Goal: Task Accomplishment & Management: Complete application form

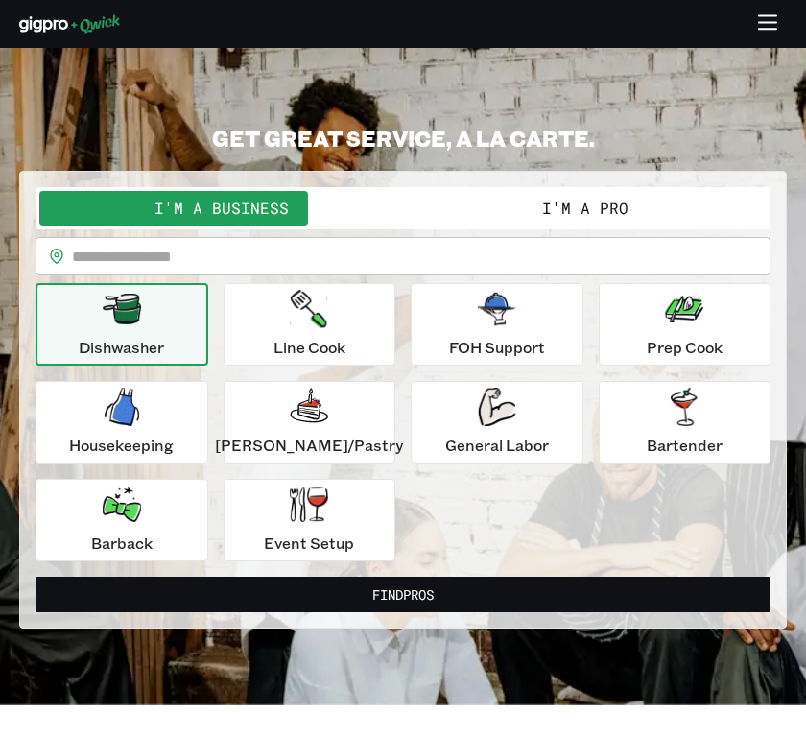
click at [533, 208] on button "I'm a Pro" at bounding box center [585, 208] width 364 height 35
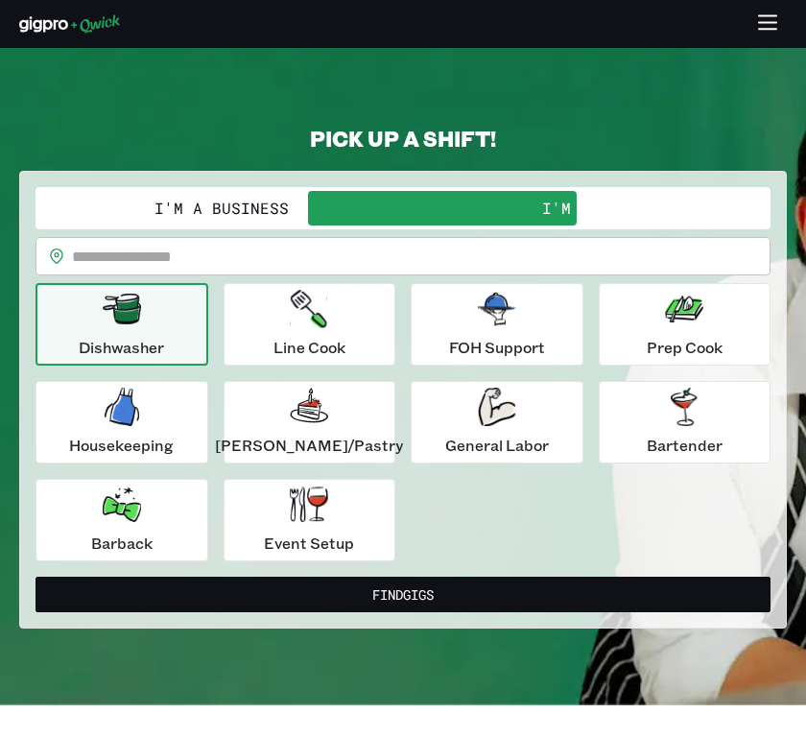
click at [766, 8] on button "button" at bounding box center [767, 24] width 37 height 37
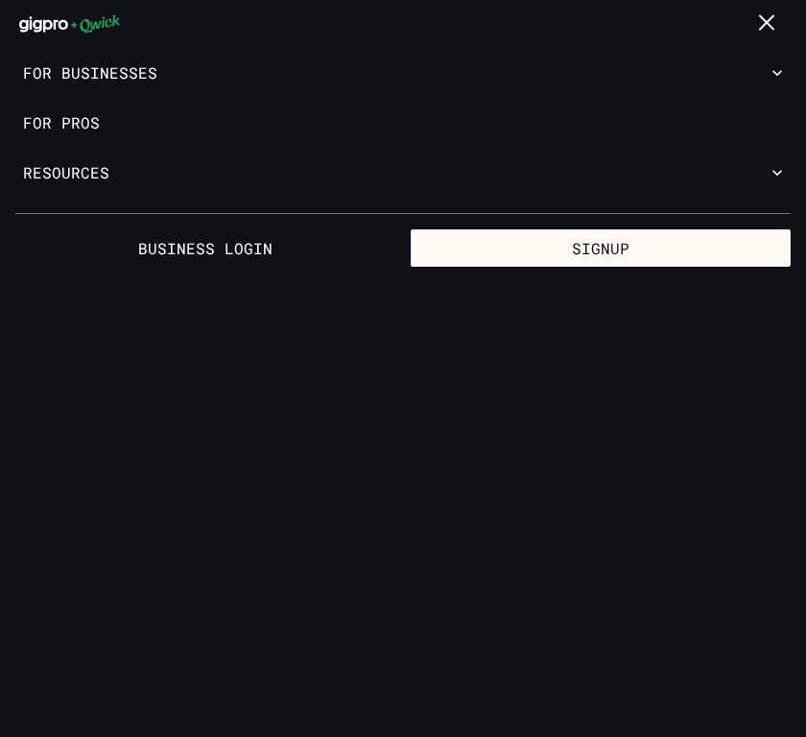
click at [767, 7] on button "button" at bounding box center [767, 24] width 37 height 37
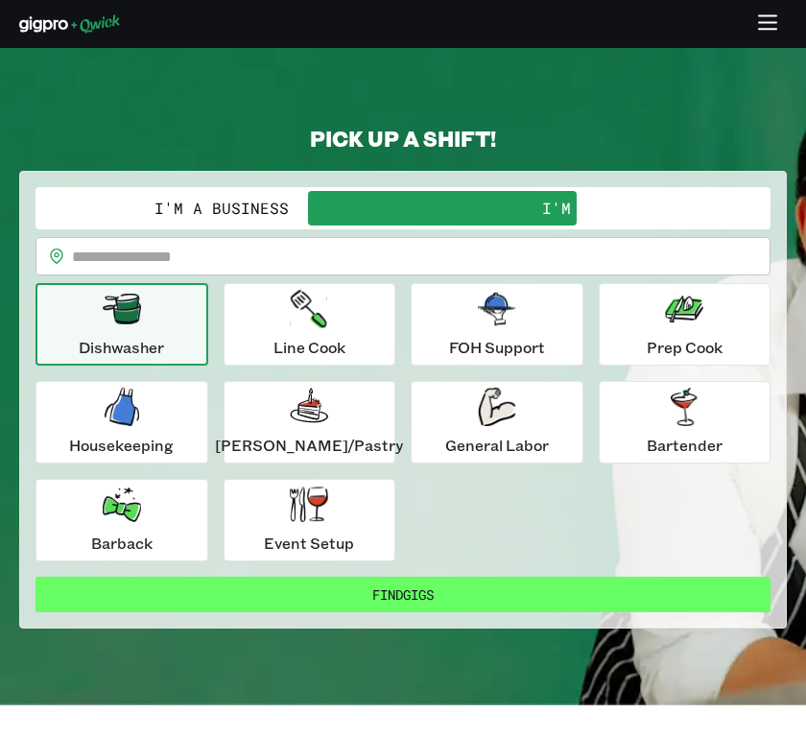
click at [457, 588] on button "Find Gigs" at bounding box center [402, 593] width 735 height 35
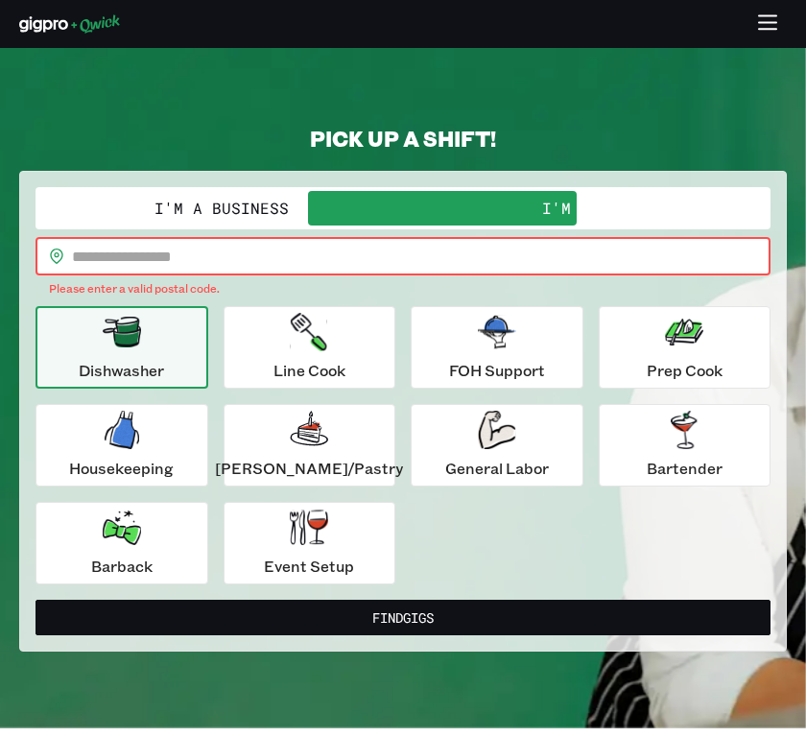
click at [273, 259] on input "text" at bounding box center [421, 256] width 698 height 38
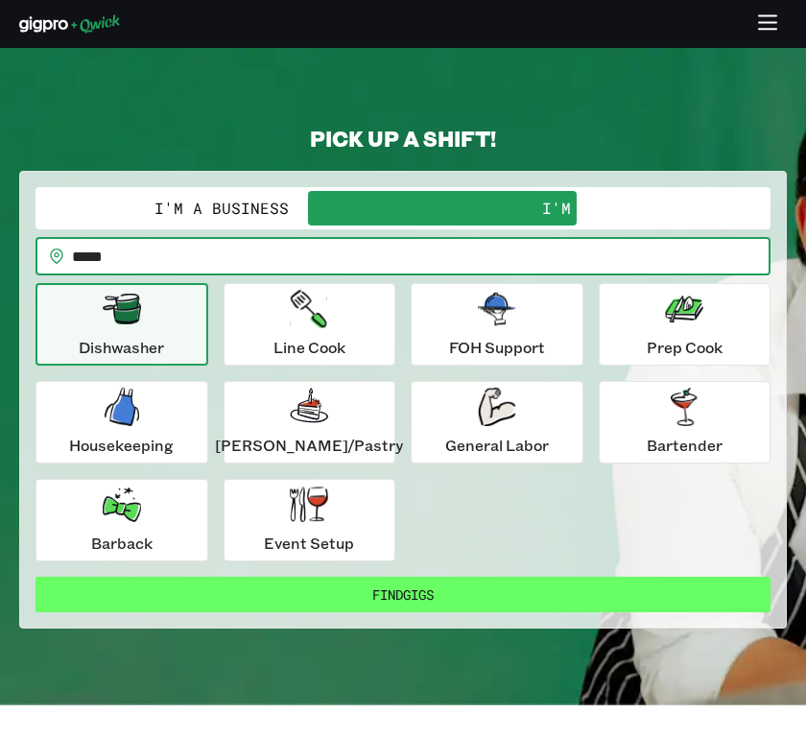
type input "*****"
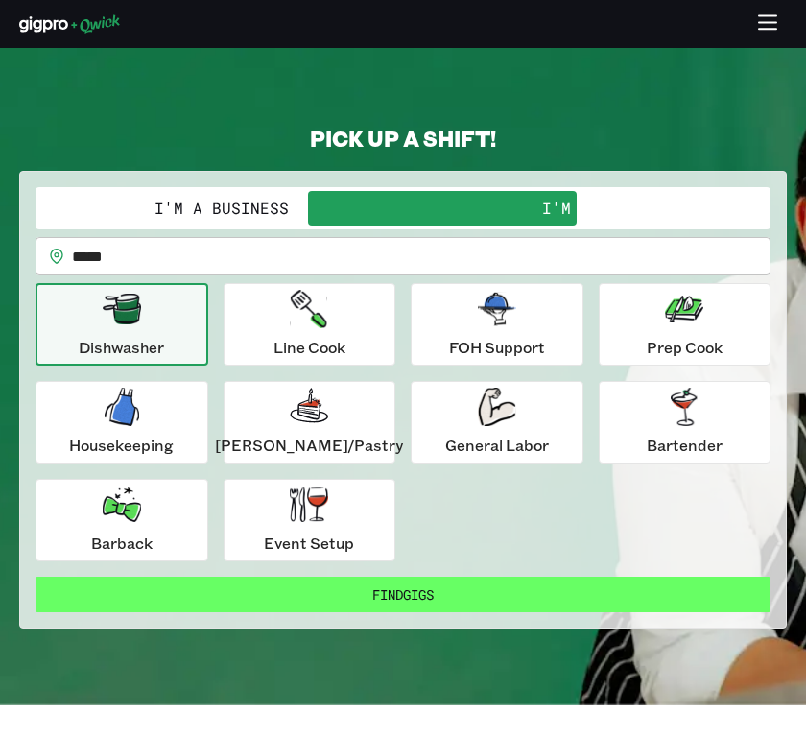
click at [305, 588] on button "Find Gigs" at bounding box center [402, 593] width 735 height 35
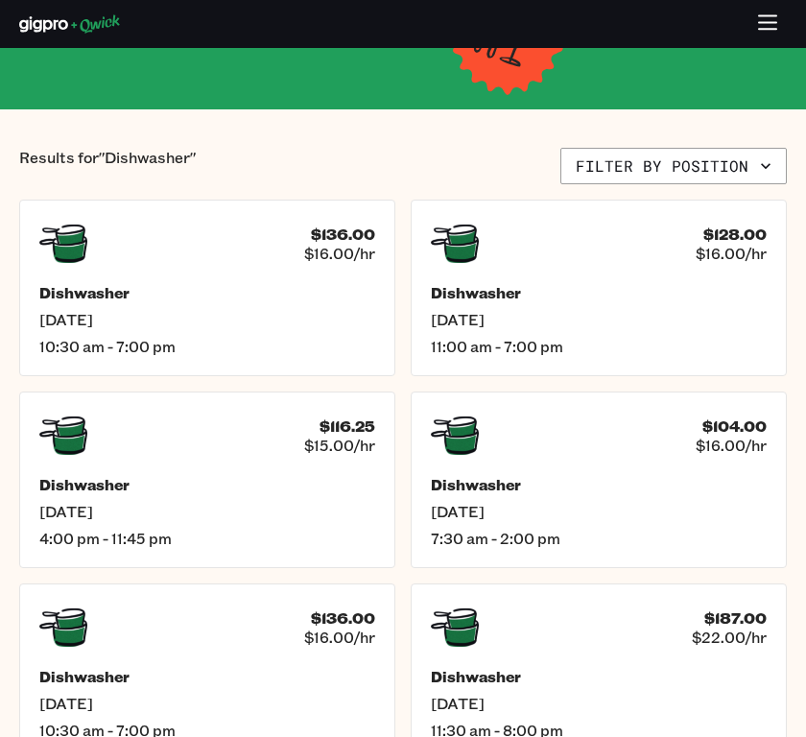
scroll to position [249, 0]
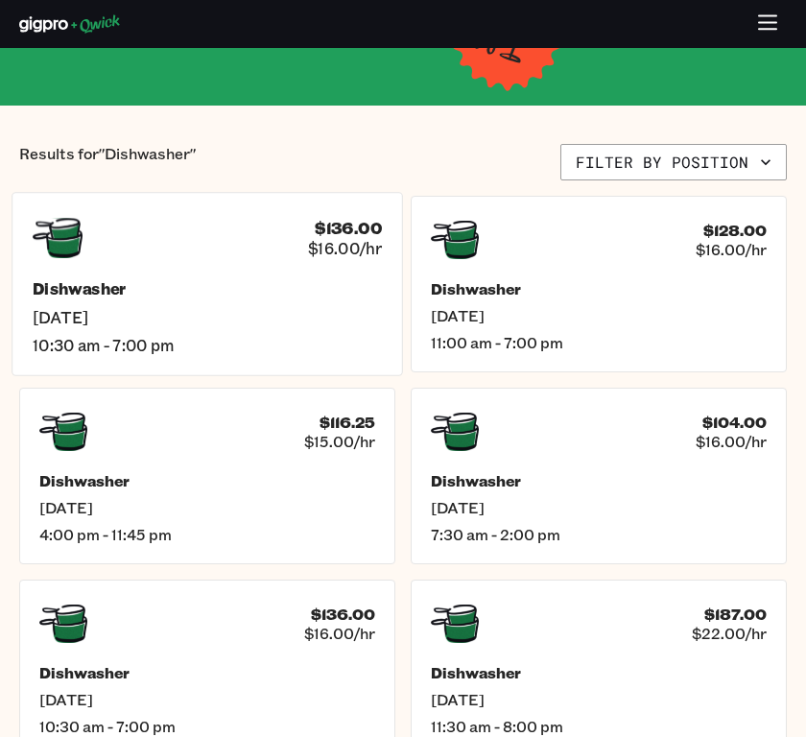
click at [273, 286] on h5 "Dishwasher" at bounding box center [207, 289] width 349 height 20
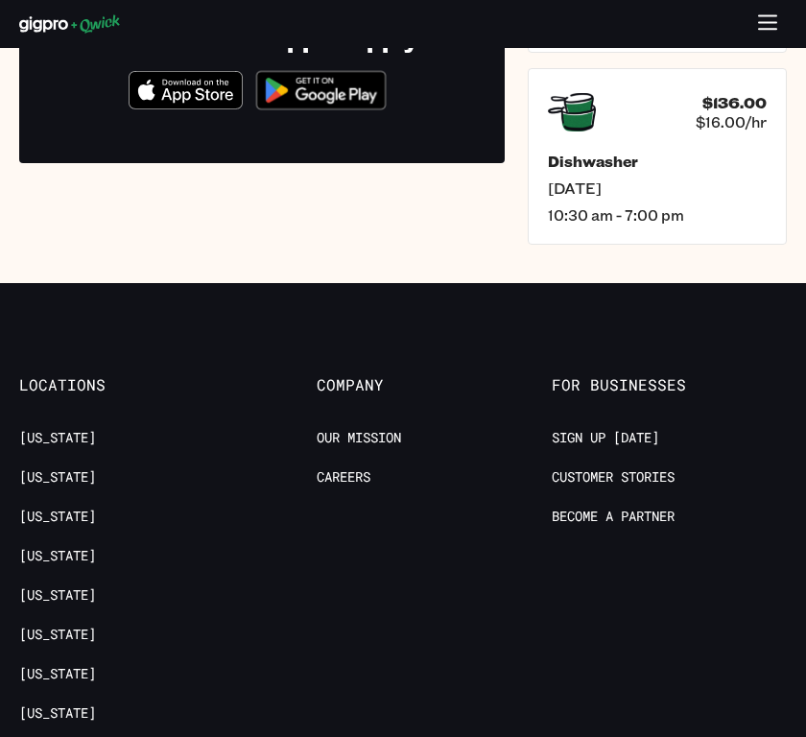
scroll to position [249, 0]
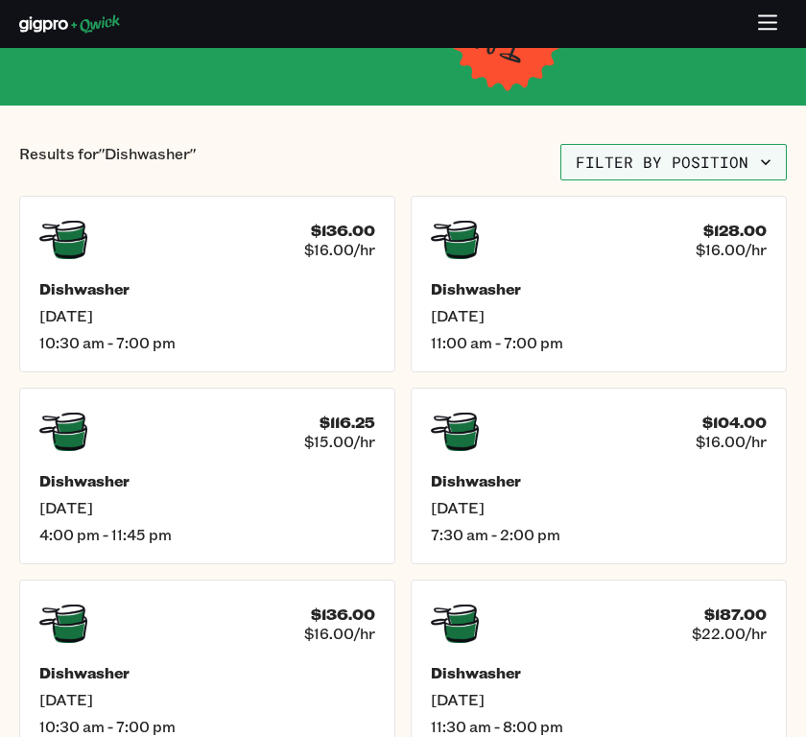
click at [648, 164] on button "Filter by position" at bounding box center [673, 162] width 226 height 36
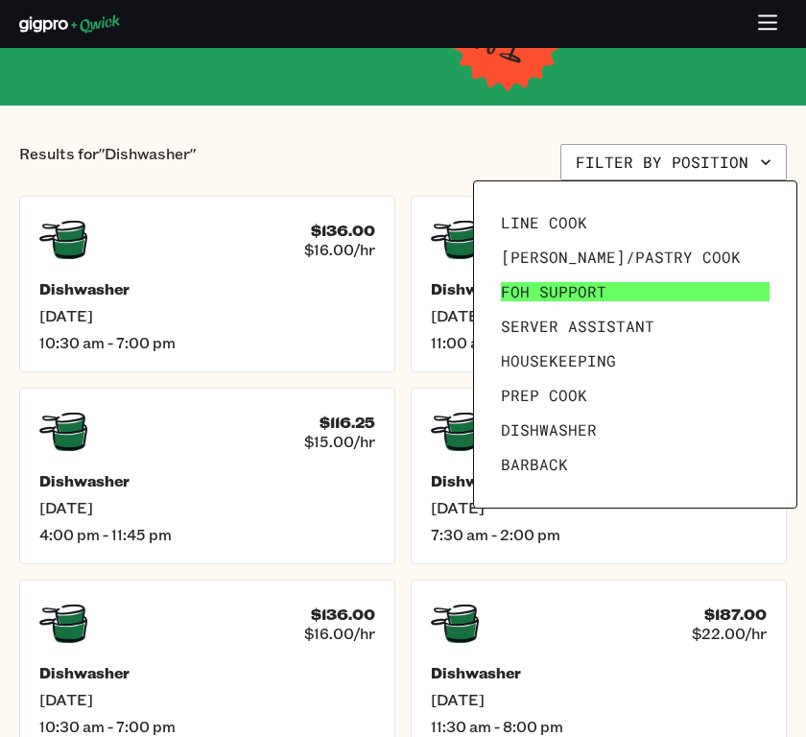
scroll to position [235, 0]
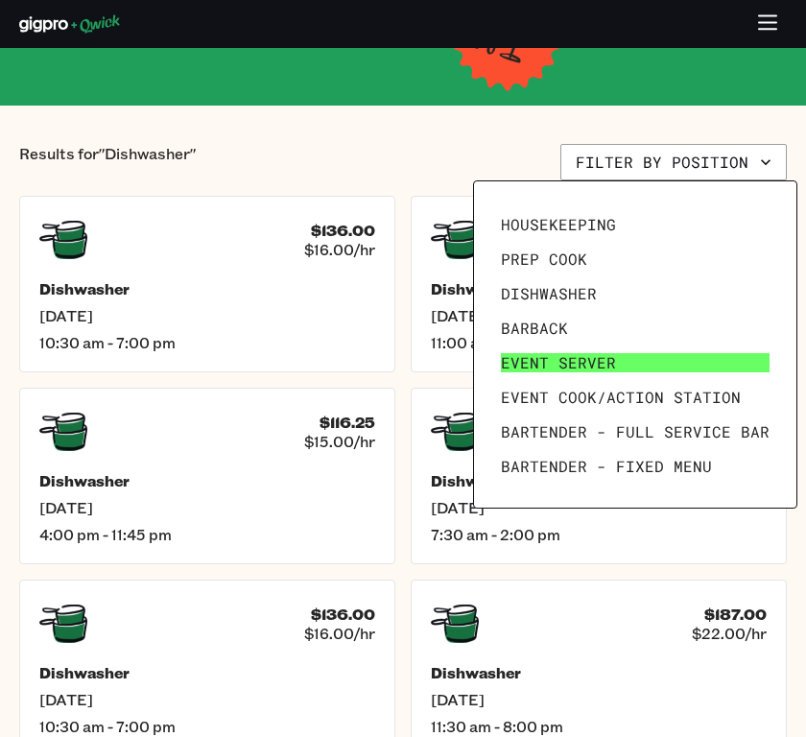
click at [581, 364] on span "Event Server" at bounding box center [558, 362] width 115 height 19
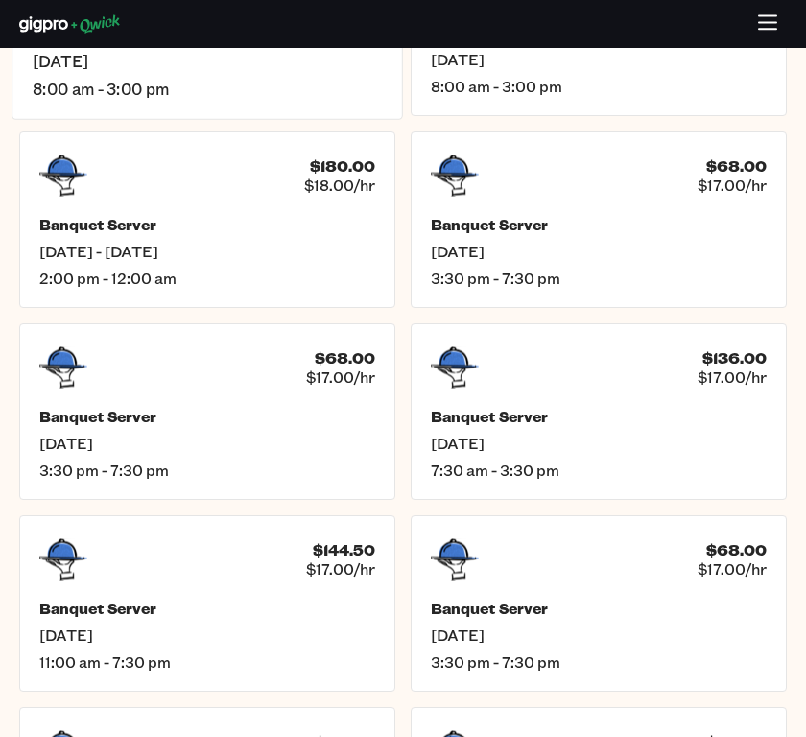
scroll to position [507, 0]
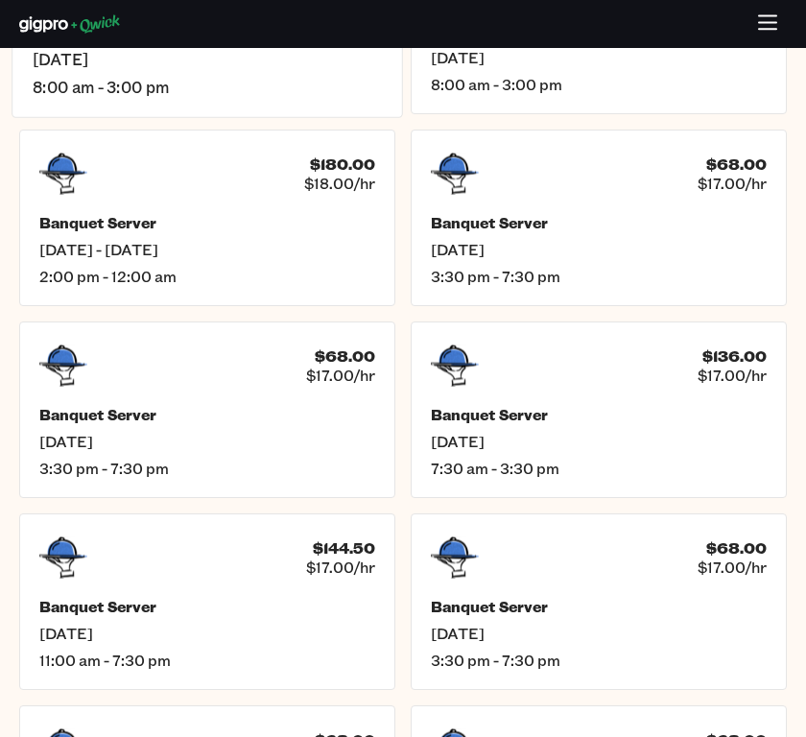
click at [261, 468] on span "3:30 pm - 7:30 pm" at bounding box center [207, 467] width 336 height 19
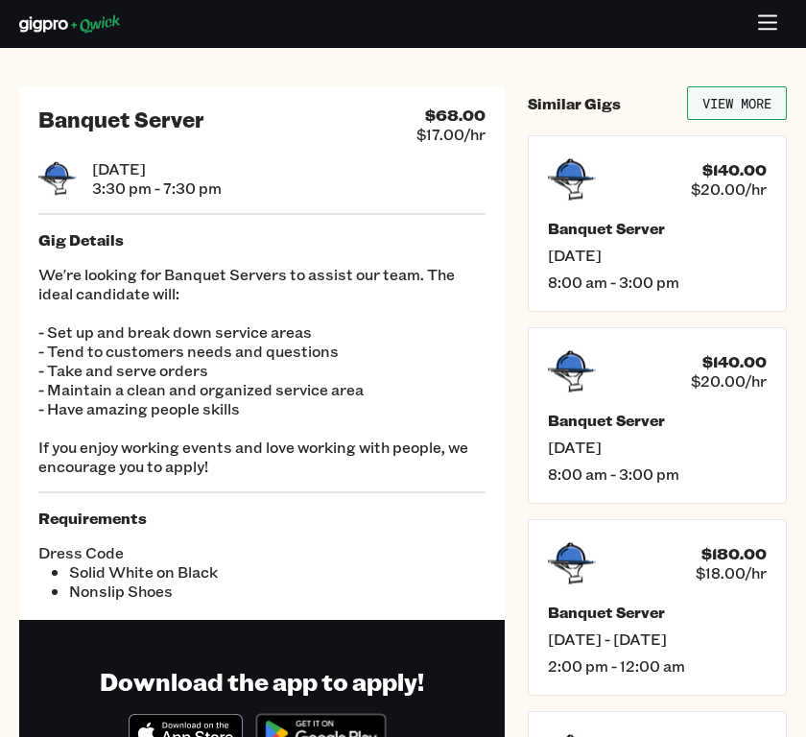
click at [722, 96] on link "View More" at bounding box center [737, 103] width 100 height 34
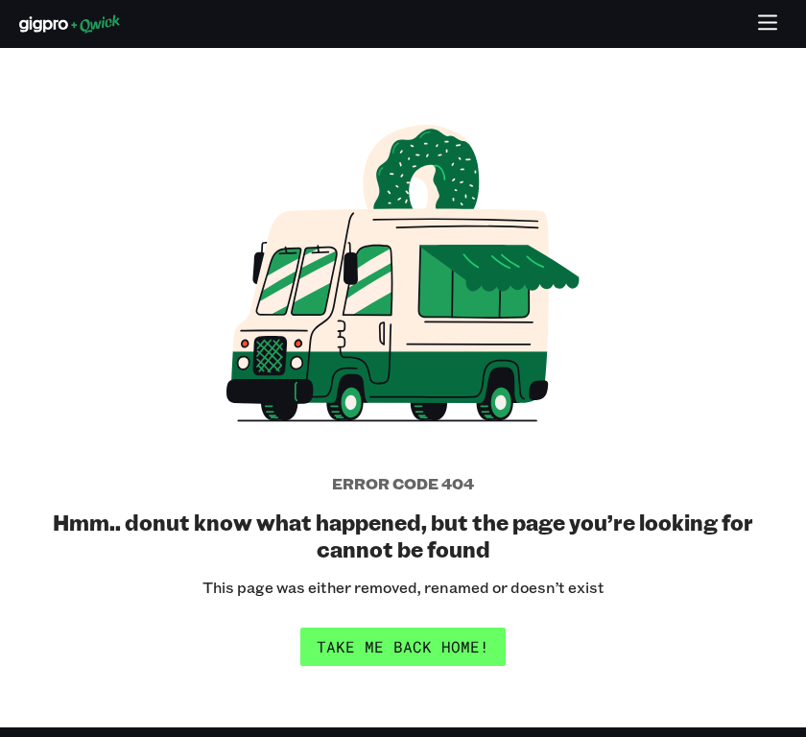
click at [334, 636] on link "Take me back home!" at bounding box center [402, 646] width 205 height 38
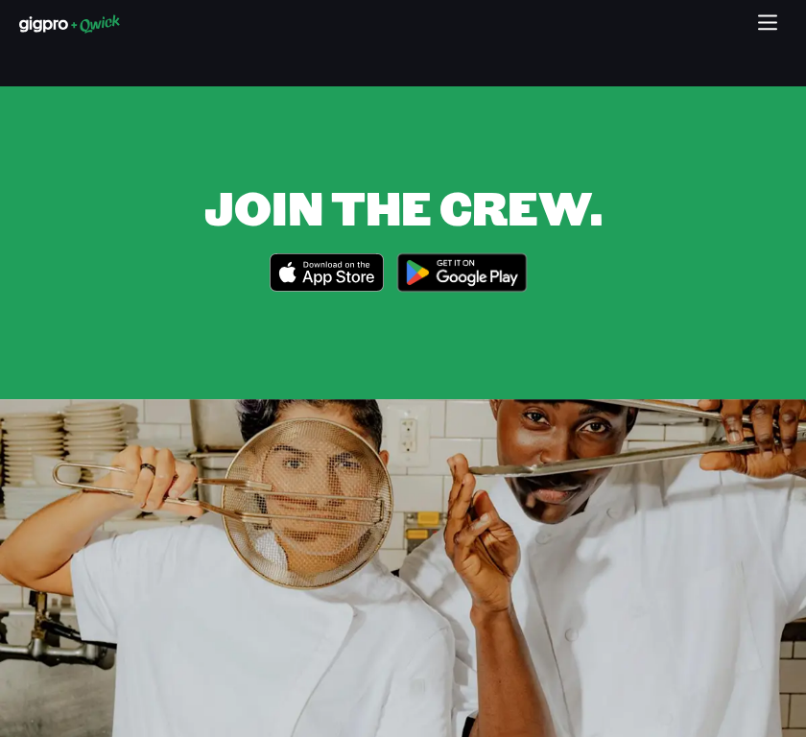
scroll to position [5214, 0]
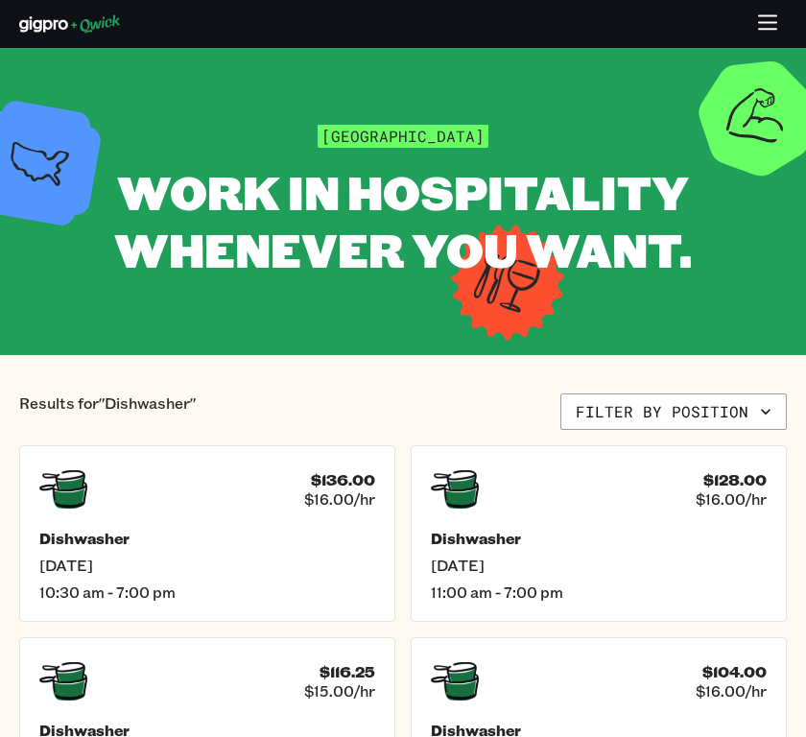
click at [778, 21] on icon "button" at bounding box center [768, 24] width 22 height 22
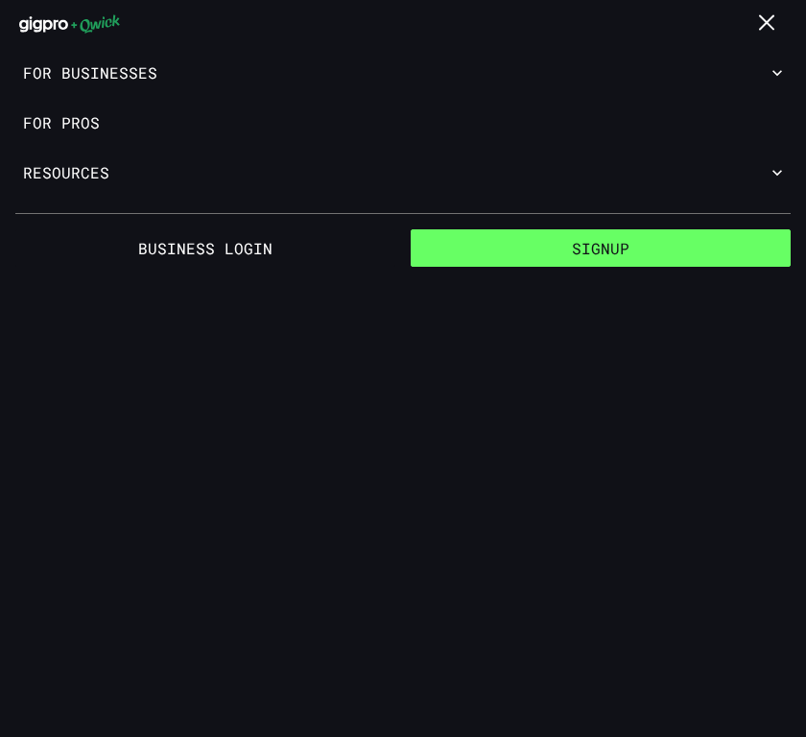
click at [544, 245] on button "Signup" at bounding box center [600, 248] width 380 height 38
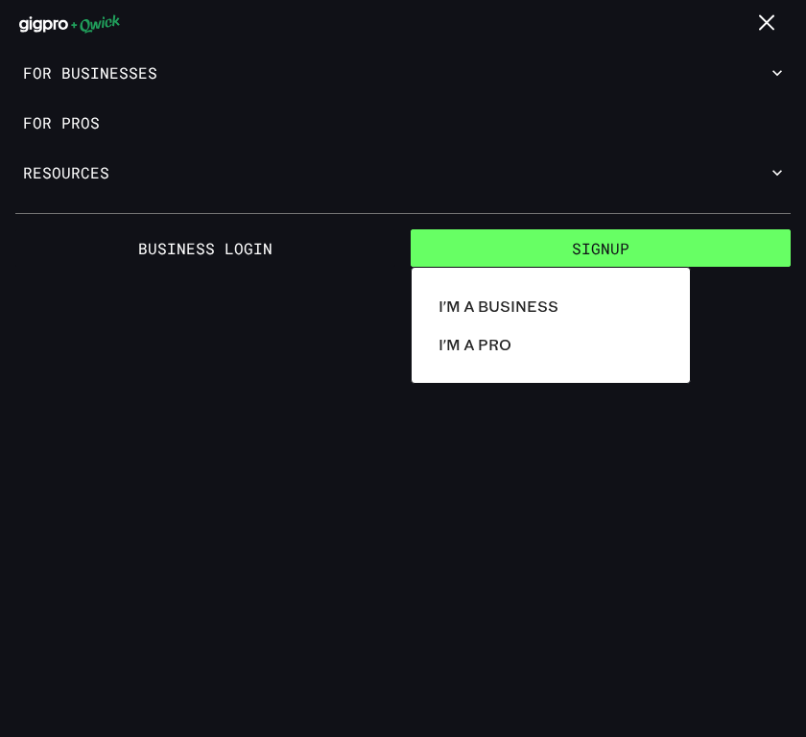
click at [544, 245] on div at bounding box center [403, 368] width 806 height 737
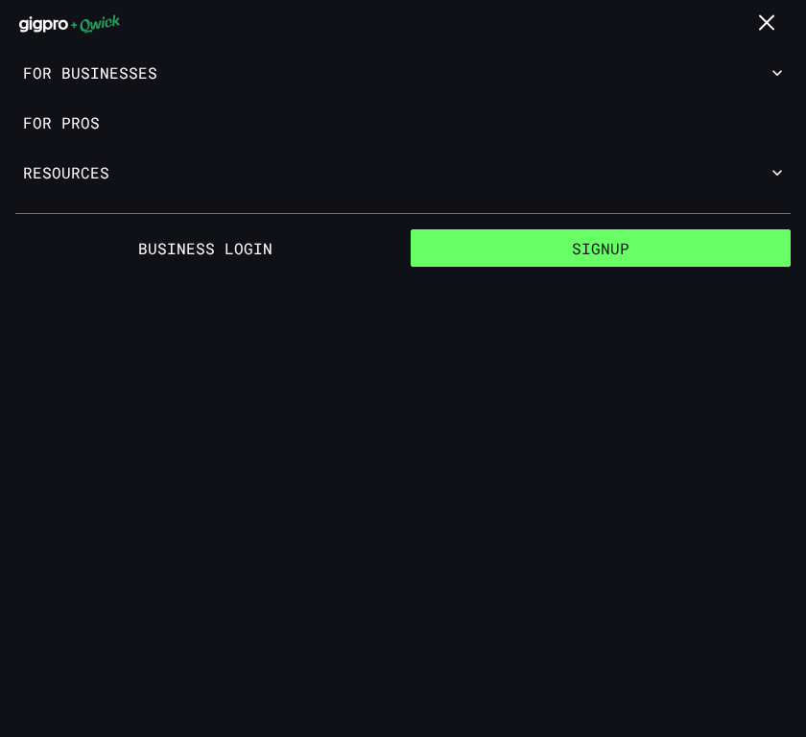
click at [510, 250] on button "Signup" at bounding box center [600, 248] width 380 height 38
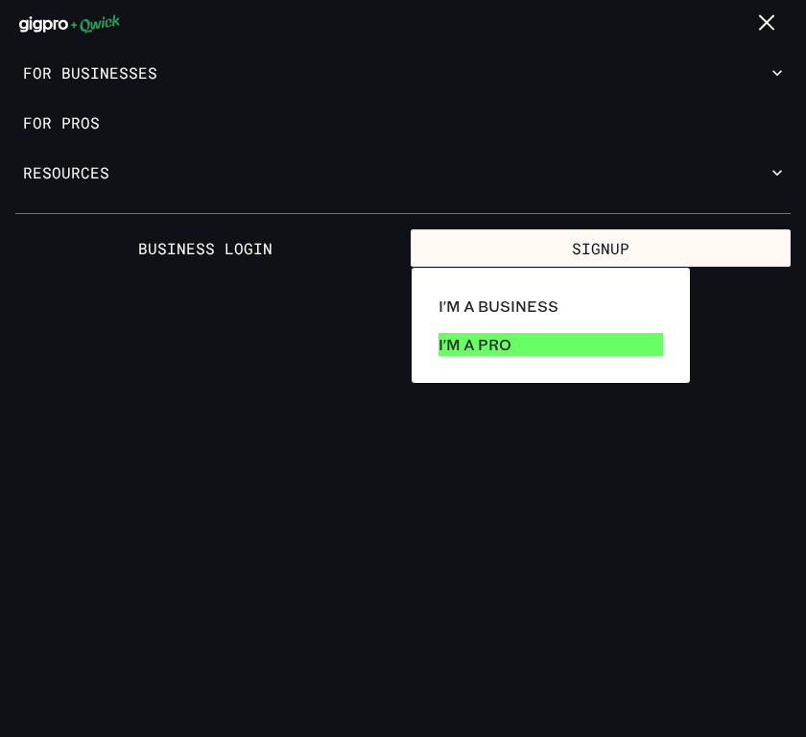
click at [447, 338] on p "I'm a Pro" at bounding box center [474, 344] width 73 height 23
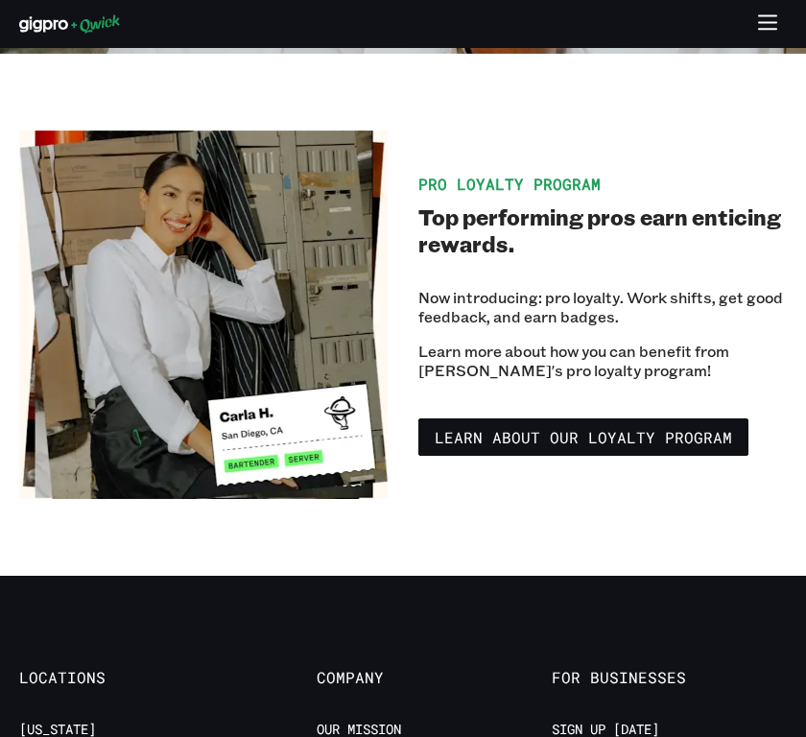
scroll to position [3637, 0]
